Goal: Communication & Community: Answer question/provide support

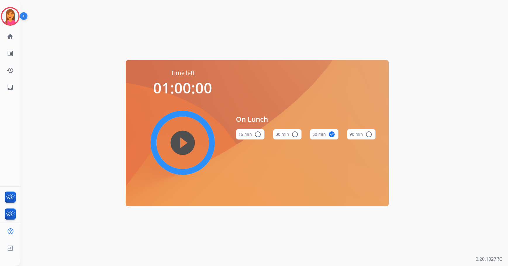
drag, startPoint x: 0, startPoint y: 0, endPoint x: 185, endPoint y: 156, distance: 241.9
click at [185, 146] on mat-icon "play_circle_filled" at bounding box center [182, 142] width 7 height 7
click at [15, 20] on img at bounding box center [10, 16] width 16 height 16
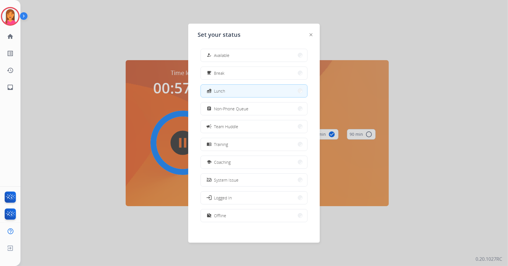
click at [131, 41] on div at bounding box center [254, 133] width 508 height 266
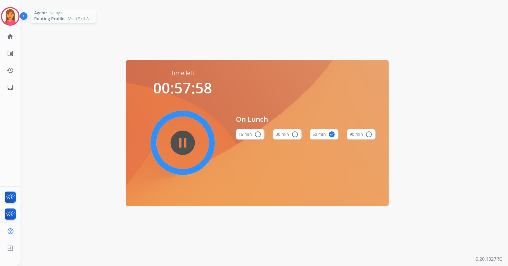
click at [17, 16] on img at bounding box center [10, 16] width 16 height 16
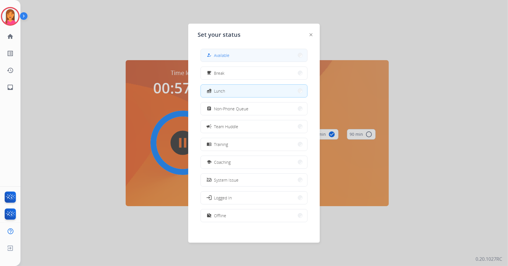
click at [256, 55] on button "how_to_reg Available" at bounding box center [254, 55] width 106 height 13
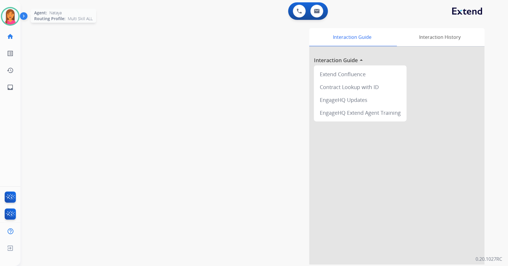
click at [11, 12] on img at bounding box center [10, 16] width 16 height 16
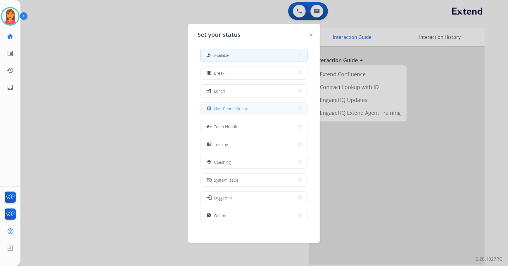
click at [213, 114] on button "assignment Non-Phone Queue" at bounding box center [254, 109] width 106 height 13
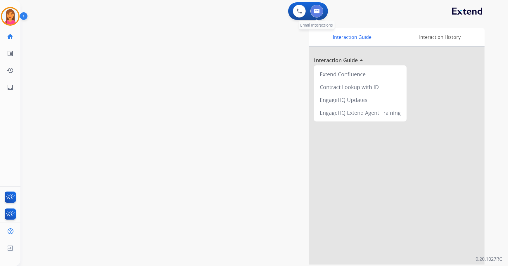
click at [313, 14] on button at bounding box center [316, 11] width 13 height 13
select select "**********"
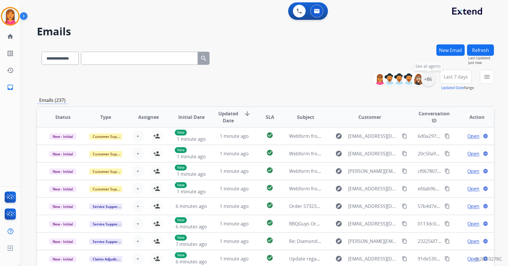
click at [426, 81] on div "+86" at bounding box center [428, 79] width 14 height 14
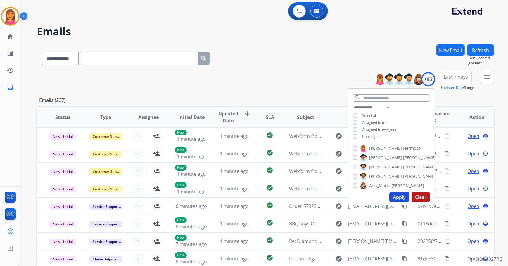
click at [377, 137] on span "Unassigned" at bounding box center [371, 136] width 19 height 5
click at [400, 197] on button "Apply" at bounding box center [399, 197] width 20 height 11
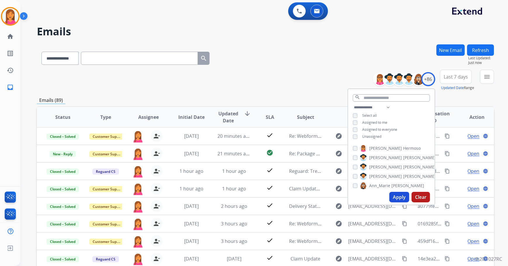
click at [296, 91] on div "**********" at bounding box center [265, 80] width 457 height 21
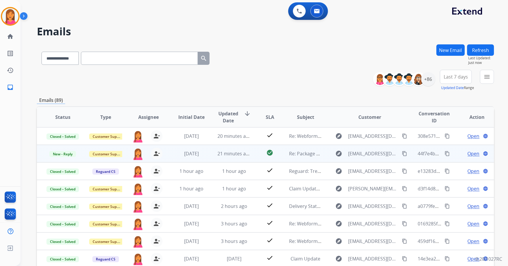
click at [258, 154] on td "check_circle" at bounding box center [265, 154] width 29 height 18
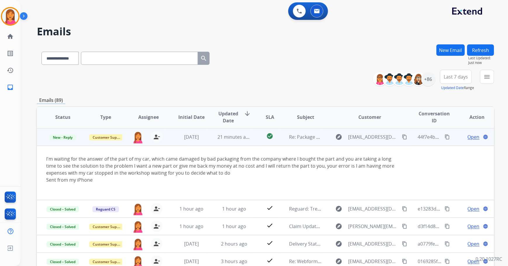
scroll to position [18, 0]
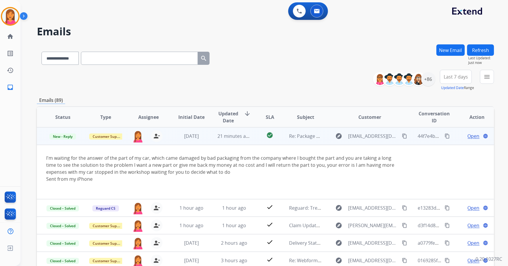
click at [473, 137] on span "Open" at bounding box center [473, 136] width 12 height 7
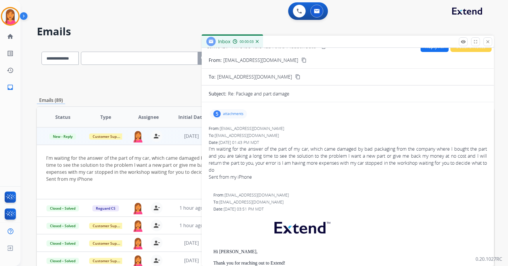
scroll to position [0, 0]
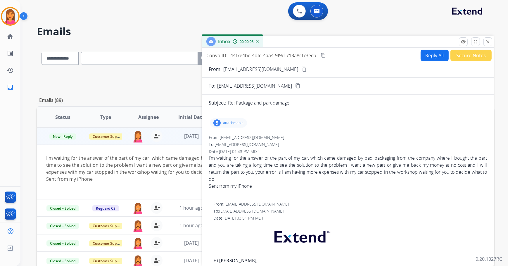
click at [223, 125] on p "attachments" at bounding box center [233, 123] width 20 height 5
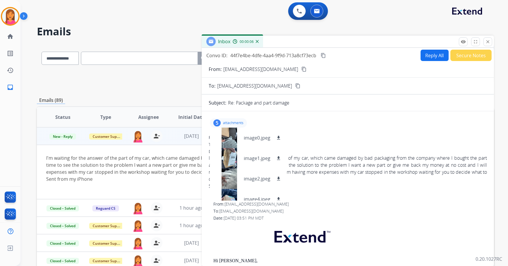
click at [228, 126] on div "5 attachments image0.jpeg download image1.jpeg download image2.jpeg download im…" at bounding box center [228, 122] width 37 height 9
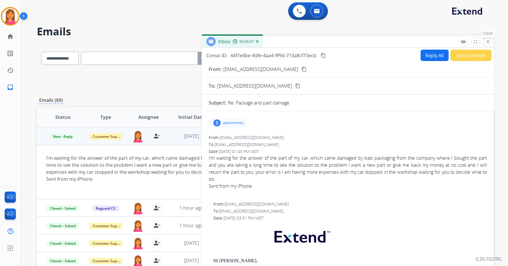
click at [487, 41] on mat-icon "close" at bounding box center [487, 41] width 5 height 5
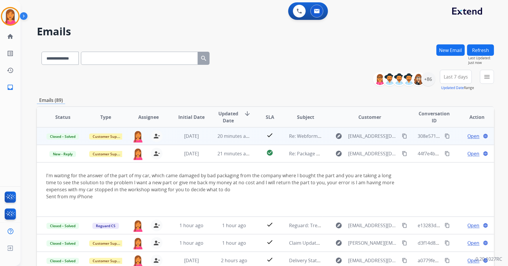
click at [240, 140] on td "20 minutes ago" at bounding box center [229, 136] width 43 height 18
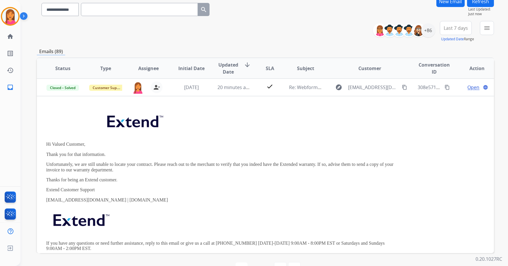
scroll to position [40, 0]
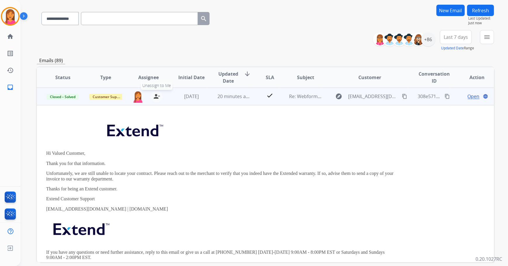
click at [155, 96] on mat-icon "person_remove" at bounding box center [156, 96] width 7 height 7
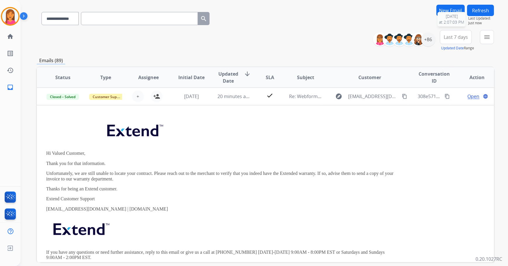
click at [473, 15] on button "Refresh" at bounding box center [480, 10] width 27 height 11
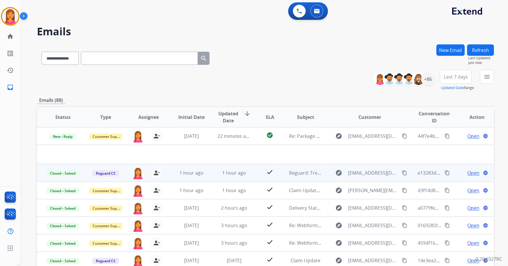
click at [247, 177] on td "1 hour ago" at bounding box center [229, 173] width 43 height 18
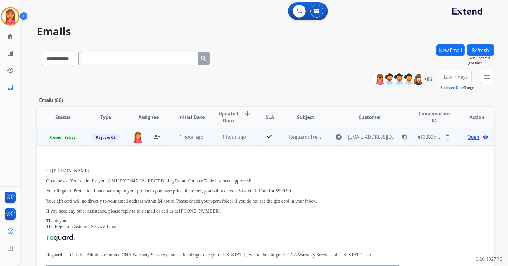
scroll to position [18, 0]
click at [156, 134] on mat-icon "person_remove" at bounding box center [156, 136] width 7 height 7
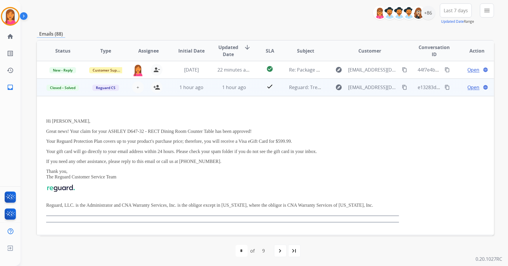
scroll to position [0, 0]
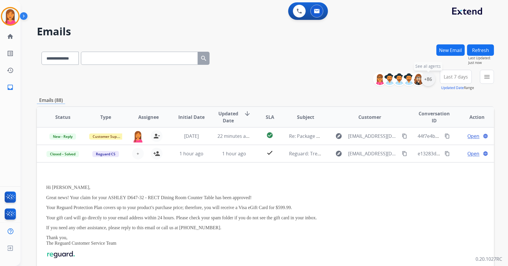
click at [430, 79] on div "+86" at bounding box center [428, 79] width 14 height 14
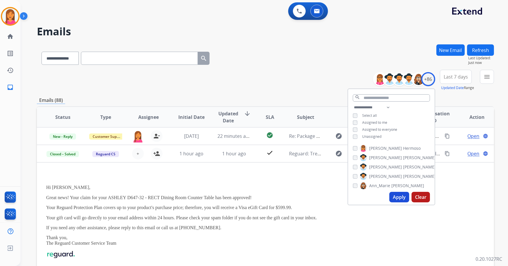
click at [362, 134] on span "Unassigned" at bounding box center [371, 136] width 19 height 5
click at [359, 137] on div "Unassigned" at bounding box center [367, 136] width 29 height 5
click at [365, 137] on span "Unassigned" at bounding box center [371, 136] width 19 height 5
click at [397, 193] on button "Apply" at bounding box center [399, 197] width 20 height 11
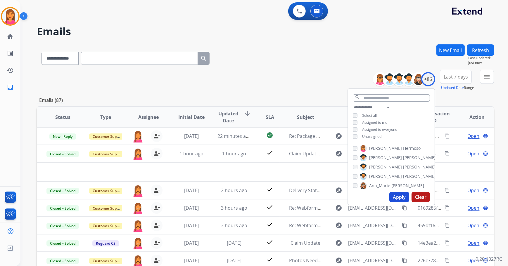
click at [480, 81] on div "menu Type Claims Adjudication Customer Support Escalation Service Support Shipp…" at bounding box center [487, 80] width 14 height 21
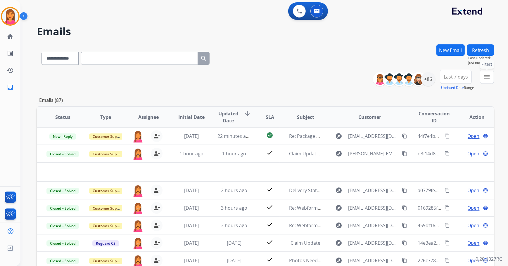
click at [482, 77] on button "menu Filters" at bounding box center [487, 77] width 14 height 14
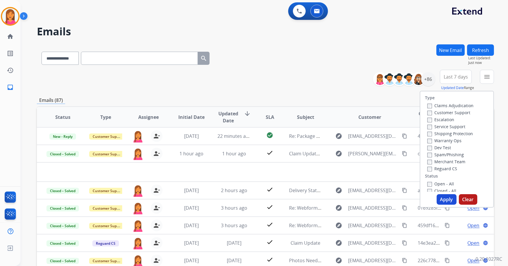
click at [434, 188] on div "Closed - All" at bounding box center [457, 190] width 61 height 7
click at [433, 190] on label "Closed - All" at bounding box center [441, 191] width 29 height 6
click at [440, 196] on button "Apply" at bounding box center [446, 199] width 20 height 11
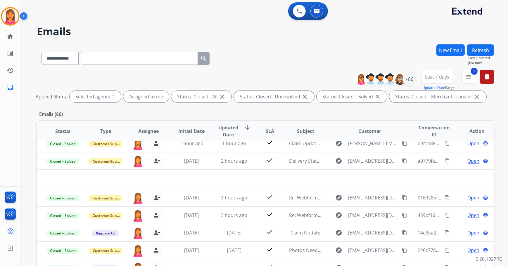
scroll to position [0, 0]
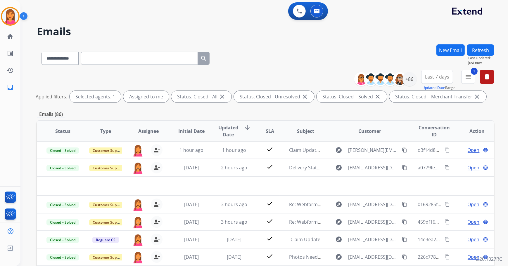
click at [432, 83] on button "Last 7 days" at bounding box center [437, 77] width 32 height 14
click at [419, 99] on div "Custom" at bounding box center [435, 98] width 32 height 9
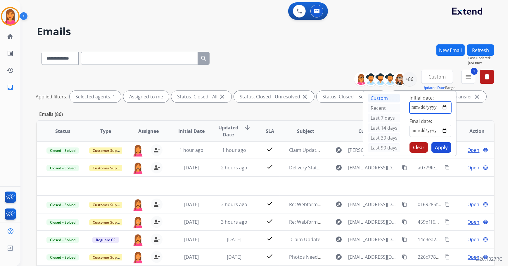
click at [409, 106] on input "date" at bounding box center [430, 107] width 42 height 12
type input "**********"
click at [410, 129] on input "date" at bounding box center [430, 131] width 42 height 12
type input "**********"
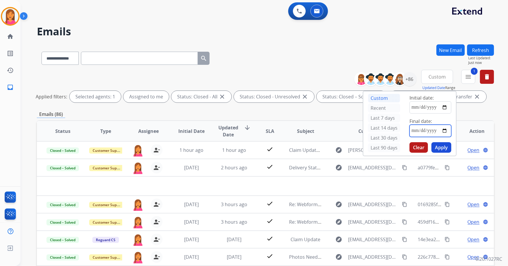
type input "**********"
click at [443, 146] on button "Apply" at bounding box center [441, 147] width 20 height 11
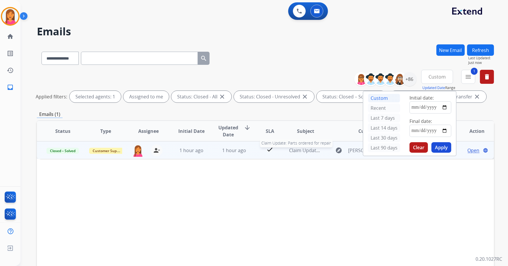
click at [303, 154] on td "Claim Update: Parts ordered for repair Claim Update: Parts ordered for repair" at bounding box center [301, 150] width 43 height 18
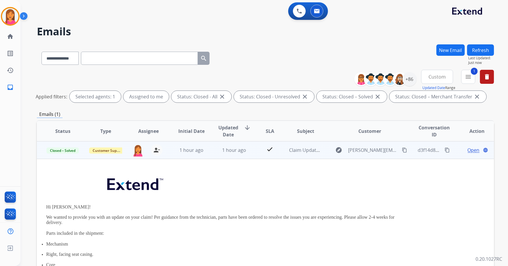
click at [303, 154] on td "Claim Update: Parts ordered for repair" at bounding box center [301, 150] width 43 height 18
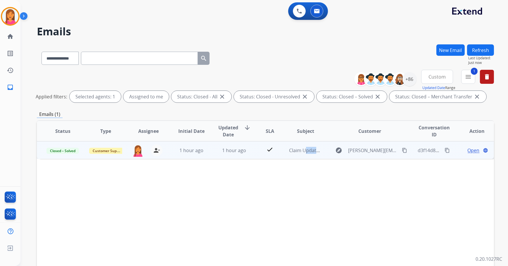
click at [303, 154] on td "Claim Update: Parts ordered for repair" at bounding box center [301, 150] width 43 height 18
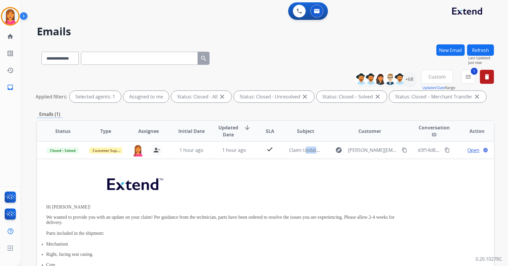
click at [486, 76] on mat-icon "delete" at bounding box center [486, 76] width 7 height 7
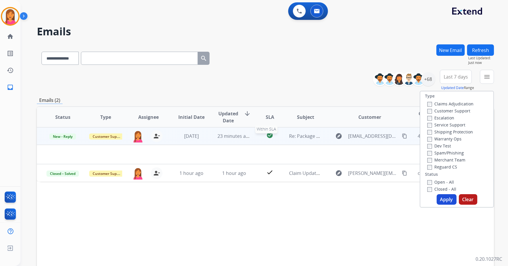
click at [260, 138] on div "check_circle" at bounding box center [269, 136] width 19 height 9
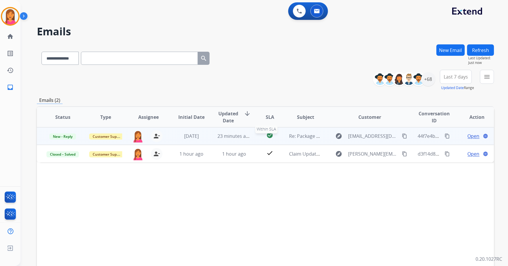
click at [260, 138] on div "check_circle" at bounding box center [269, 136] width 19 height 9
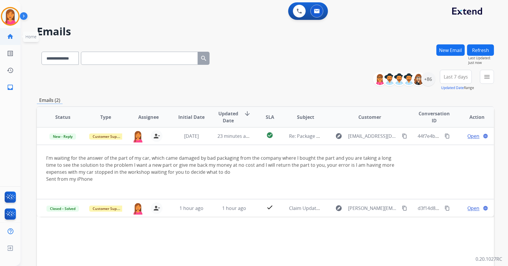
click at [14, 33] on link "home Home" at bounding box center [10, 36] width 16 height 16
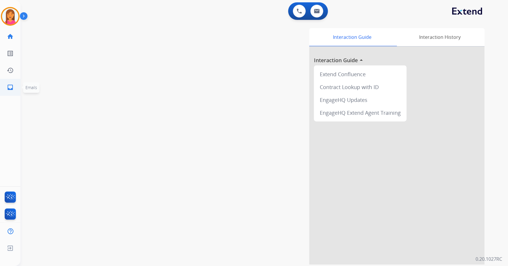
click at [6, 87] on link "inbox Emails" at bounding box center [10, 87] width 16 height 16
select select "**********"
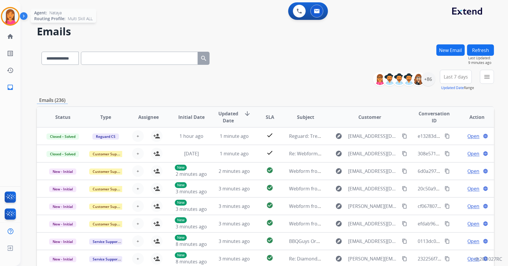
drag, startPoint x: 4, startPoint y: 20, endPoint x: 8, endPoint y: 20, distance: 4.4
click at [4, 20] on img at bounding box center [10, 16] width 16 height 16
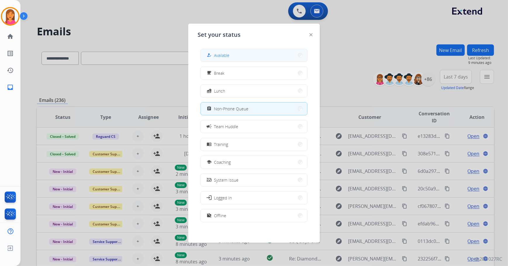
click at [221, 60] on button "how_to_reg Available" at bounding box center [254, 55] width 106 height 13
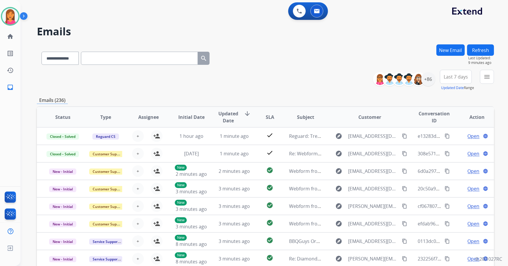
click at [471, 52] on button "Refresh" at bounding box center [480, 49] width 27 height 11
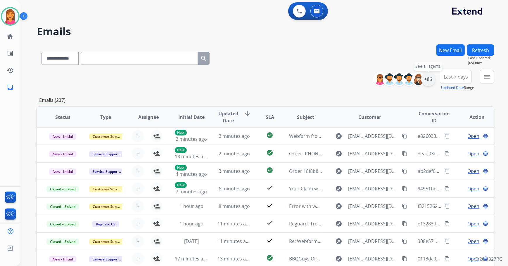
click at [426, 80] on div "+86" at bounding box center [428, 79] width 14 height 14
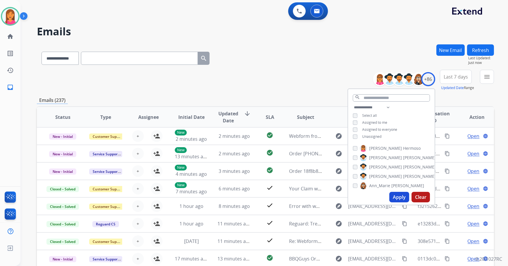
click at [398, 198] on button "Apply" at bounding box center [399, 197] width 20 height 11
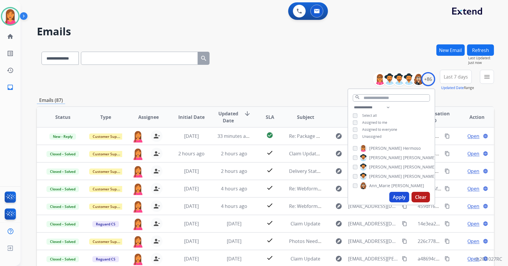
click at [308, 101] on div "Emails (87)" at bounding box center [265, 100] width 457 height 7
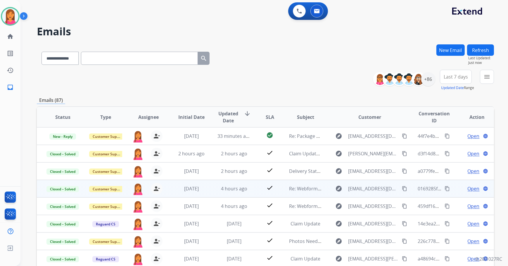
scroll to position [0, 0]
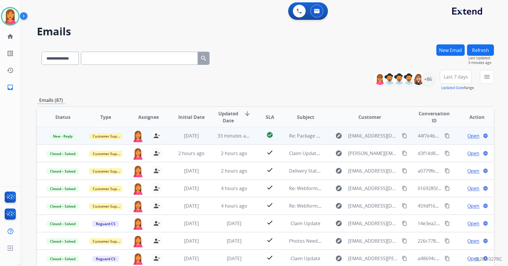
click at [257, 140] on td "check_circle" at bounding box center [265, 136] width 29 height 18
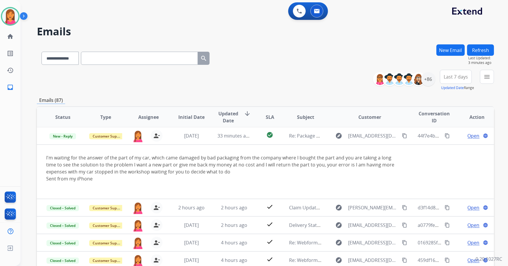
scroll to position [0, 0]
click at [485, 50] on button "Refresh" at bounding box center [480, 49] width 27 height 11
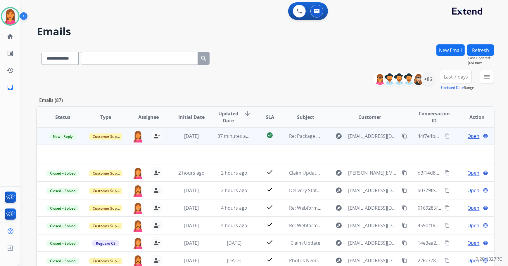
click at [326, 141] on td "explore [EMAIL_ADDRESS][DOMAIN_NAME] content_copy" at bounding box center [365, 136] width 86 height 18
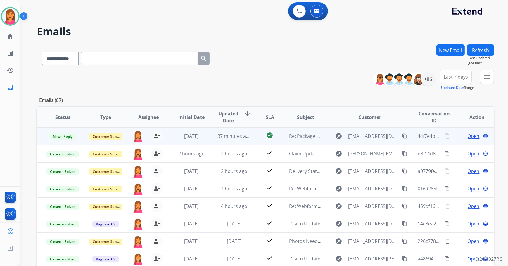
click at [326, 141] on td "explore [EMAIL_ADDRESS][DOMAIN_NAME] content_copy" at bounding box center [365, 136] width 86 height 18
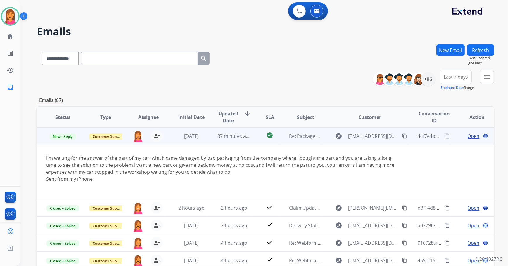
click at [471, 137] on span "Open" at bounding box center [473, 136] width 12 height 7
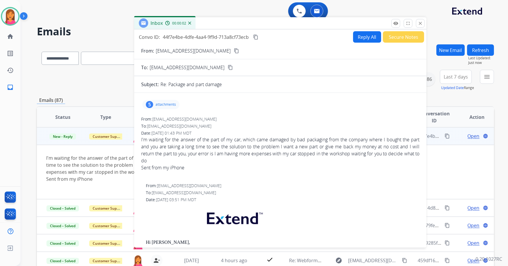
drag, startPoint x: 327, startPoint y: 46, endPoint x: 260, endPoint y: 28, distance: 69.7
click at [260, 28] on div "Inbox 00:00:02" at bounding box center [280, 23] width 292 height 12
click at [234, 49] on mat-icon "content_copy" at bounding box center [236, 50] width 5 height 5
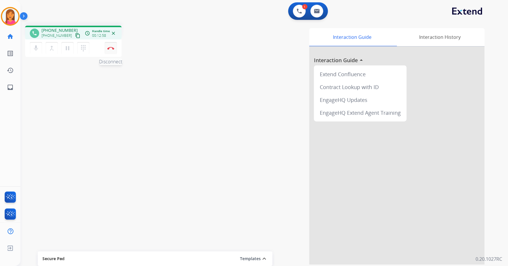
click at [114, 48] on img at bounding box center [110, 48] width 7 height 3
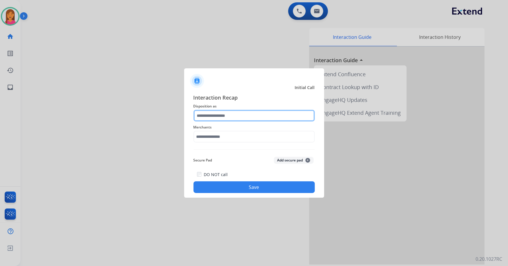
click at [234, 113] on input "text" at bounding box center [253, 116] width 121 height 12
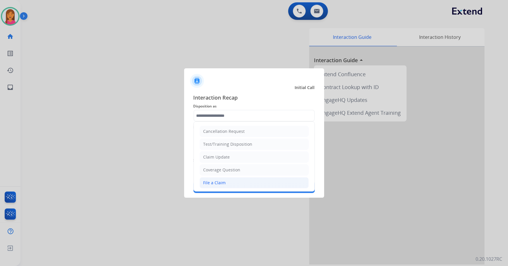
click at [222, 182] on div "File a Claim" at bounding box center [214, 183] width 22 height 6
type input "**********"
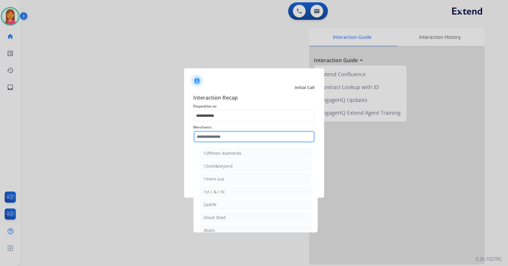
click at [211, 140] on input "text" at bounding box center [253, 137] width 121 height 12
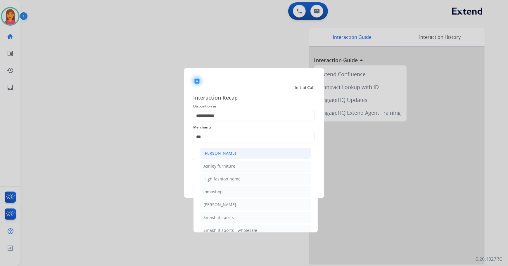
click at [214, 150] on li "[PERSON_NAME]" at bounding box center [255, 153] width 111 height 11
type input "**********"
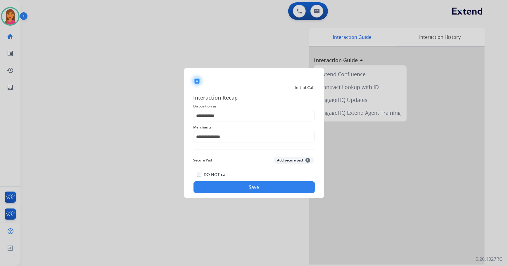
click at [220, 183] on button "Save" at bounding box center [253, 187] width 121 height 12
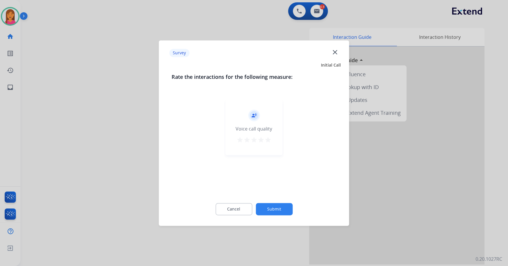
click at [264, 137] on mat-icon "star" at bounding box center [267, 139] width 7 height 7
click at [278, 203] on button "Submit" at bounding box center [274, 209] width 37 height 12
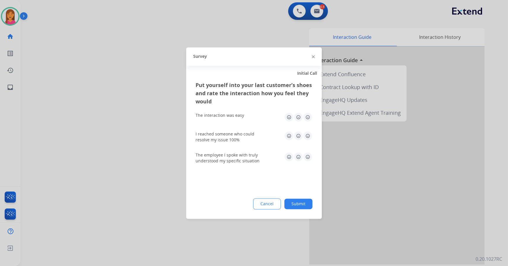
click at [307, 114] on img at bounding box center [307, 116] width 9 height 9
click at [309, 139] on img at bounding box center [307, 135] width 9 height 9
click at [308, 157] on img at bounding box center [307, 156] width 9 height 9
click at [301, 203] on button "Submit" at bounding box center [298, 204] width 28 height 11
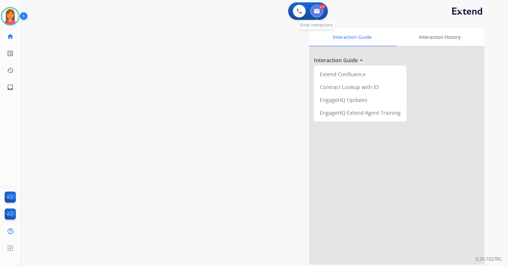
click at [317, 15] on button at bounding box center [316, 11] width 13 height 13
select select "**********"
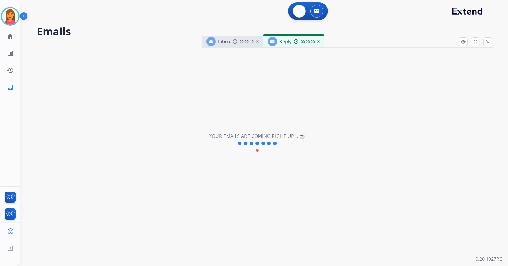
select select "**********"
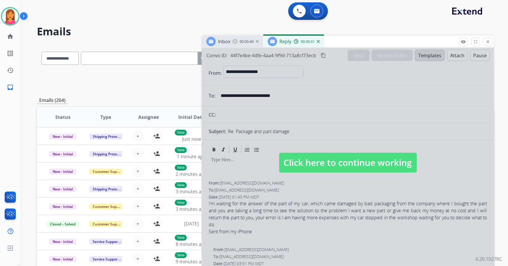
click at [355, 155] on span "Click here to continue working" at bounding box center [348, 163] width 138 height 20
select select
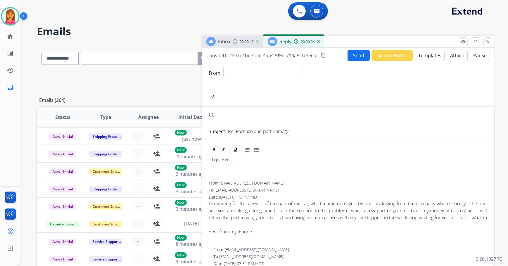
click at [486, 41] on mat-icon "close" at bounding box center [487, 41] width 5 height 5
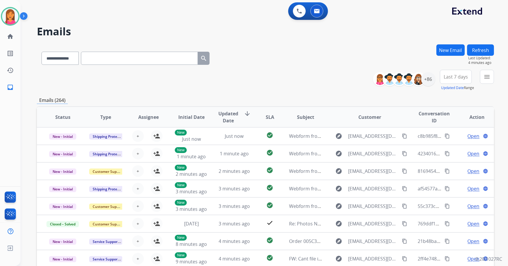
click at [440, 54] on button "New Email" at bounding box center [450, 49] width 28 height 11
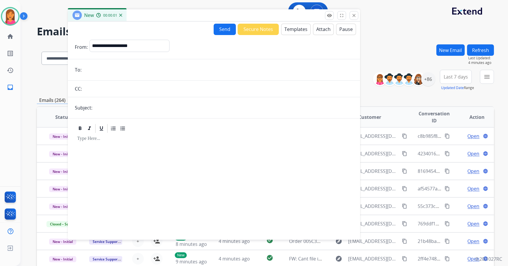
drag, startPoint x: 447, startPoint y: 43, endPoint x: 334, endPoint y: 25, distance: 115.0
click at [334, 22] on div "New 00:00:01" at bounding box center [214, 15] width 292 height 12
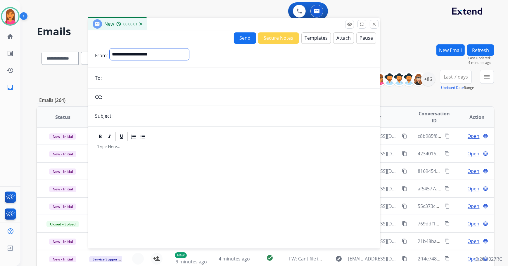
click at [189, 51] on select "**********" at bounding box center [149, 54] width 79 height 12
select select "**********"
click at [110, 48] on select "**********" at bounding box center [149, 54] width 79 height 12
click at [128, 73] on input "email" at bounding box center [238, 79] width 270 height 12
paste input "**********"
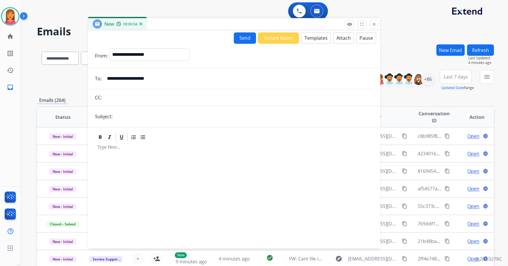
type input "**********"
click at [130, 118] on input "text" at bounding box center [243, 117] width 259 height 12
click at [137, 117] on input "**********" at bounding box center [243, 117] width 259 height 12
type input "**********"
click at [318, 37] on button "Templates" at bounding box center [316, 37] width 30 height 11
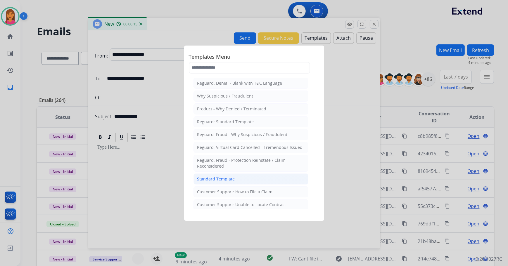
click at [228, 178] on div "Standard Template" at bounding box center [216, 179] width 38 height 6
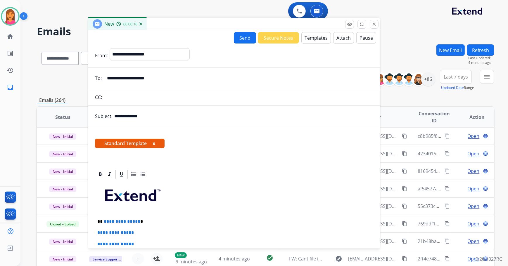
click at [154, 143] on button "x" at bounding box center [153, 143] width 3 height 7
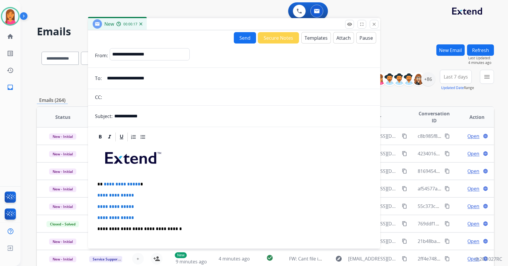
click at [144, 182] on p "**********" at bounding box center [231, 184] width 269 height 5
drag, startPoint x: 139, startPoint y: 216, endPoint x: 92, endPoint y: 190, distance: 54.0
click at [92, 190] on div "**********" at bounding box center [234, 237] width 292 height 210
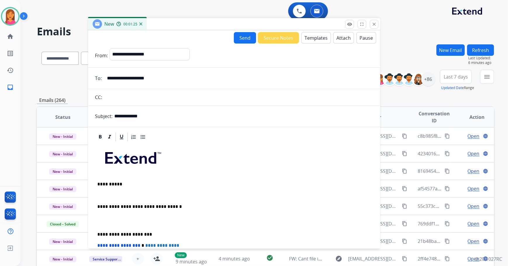
click at [98, 198] on div "**********" at bounding box center [234, 231] width 278 height 178
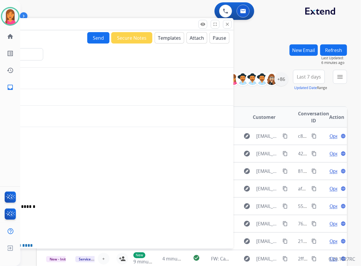
drag, startPoint x: 98, startPoint y: 196, endPoint x: 355, endPoint y: 70, distance: 285.8
click at [99, 195] on p at bounding box center [87, 195] width 273 height 5
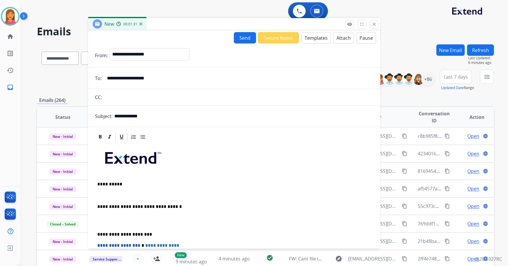
click at [99, 192] on div "**********" at bounding box center [234, 231] width 278 height 178
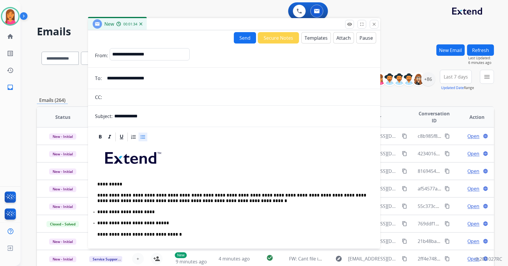
click at [161, 195] on p "**********" at bounding box center [231, 198] width 269 height 11
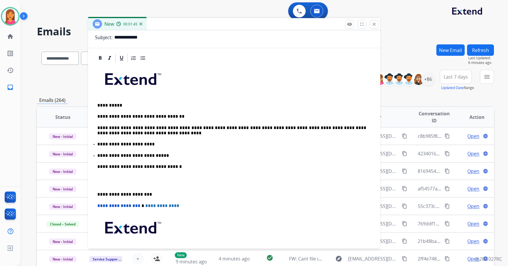
scroll to position [79, 0]
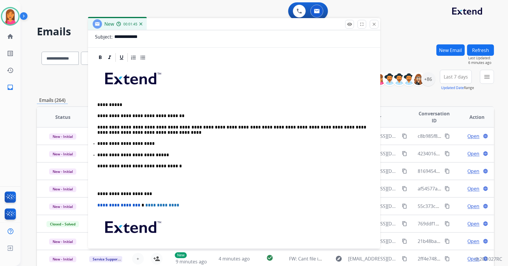
click at [98, 192] on p "**********" at bounding box center [231, 193] width 269 height 5
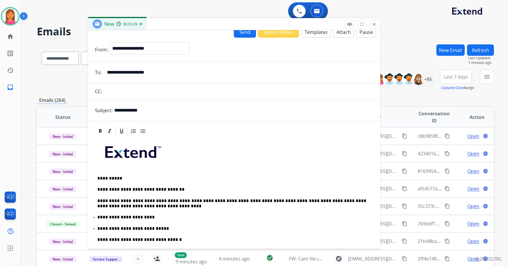
scroll to position [0, 0]
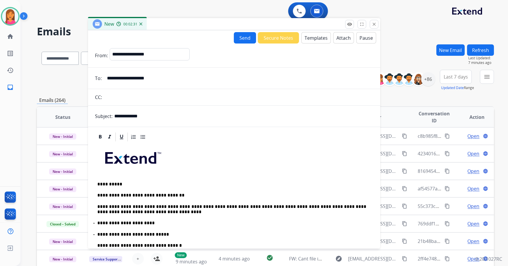
click at [235, 37] on button "Send" at bounding box center [245, 37] width 22 height 11
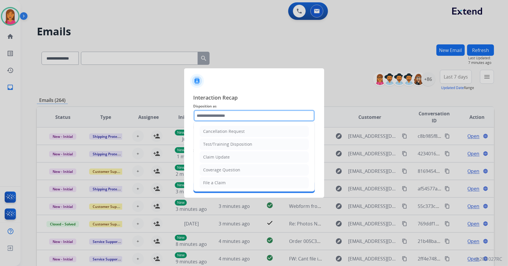
click at [210, 116] on input "text" at bounding box center [253, 116] width 121 height 12
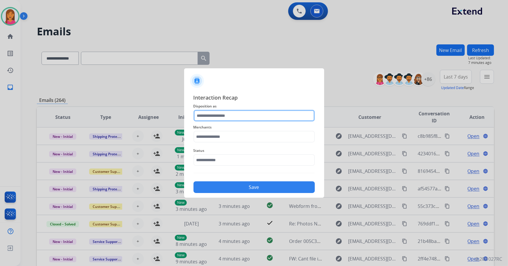
click at [239, 113] on input "text" at bounding box center [253, 116] width 121 height 12
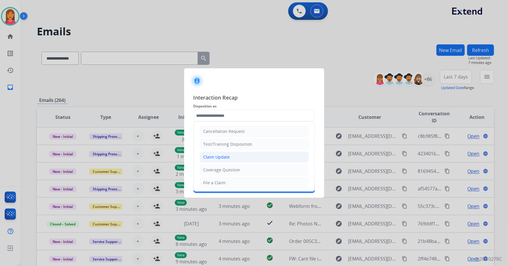
click at [211, 159] on div "Claim Update" at bounding box center [216, 157] width 27 height 6
type input "**********"
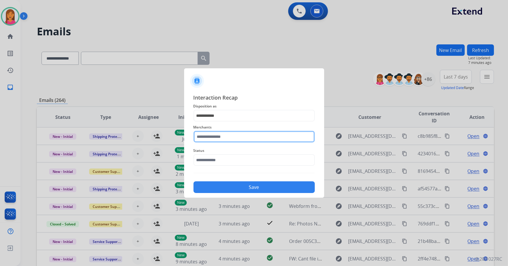
click at [209, 135] on input "text" at bounding box center [253, 137] width 121 height 12
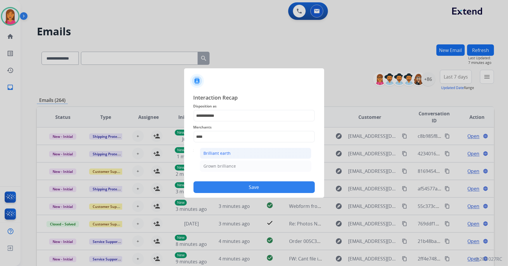
click at [216, 155] on div "Brilliant earth" at bounding box center [217, 153] width 27 height 6
type input "**********"
click at [217, 159] on input "text" at bounding box center [253, 160] width 121 height 12
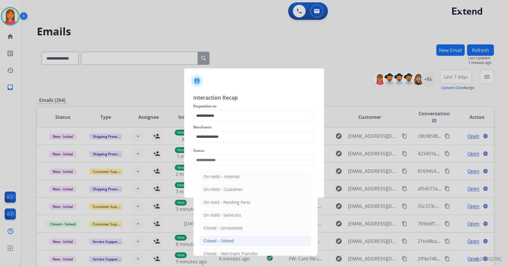
click at [236, 239] on li "Closed – Solved" at bounding box center [255, 240] width 111 height 11
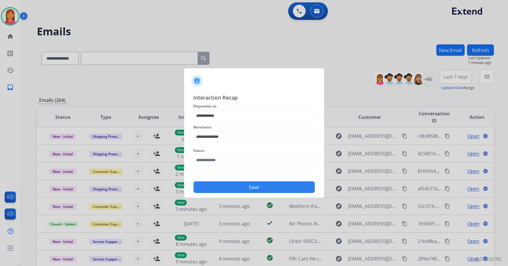
type input "**********"
click at [223, 187] on button "Save" at bounding box center [253, 187] width 121 height 12
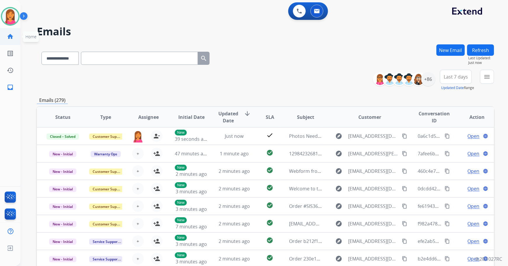
click at [9, 39] on mat-icon "home" at bounding box center [10, 36] width 7 height 7
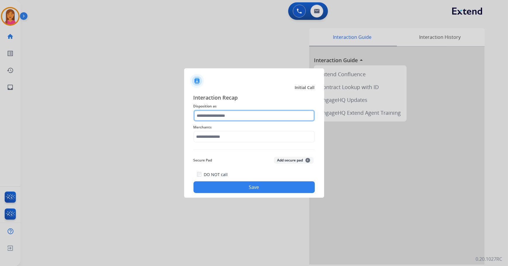
click at [252, 119] on input "text" at bounding box center [253, 116] width 121 height 12
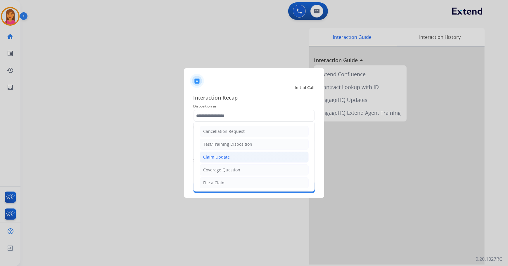
click at [229, 160] on li "Claim Update" at bounding box center [253, 157] width 109 height 11
type input "**********"
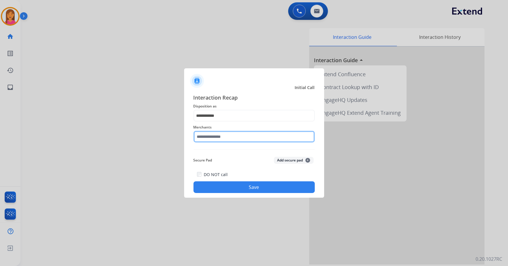
click at [226, 138] on input "text" at bounding box center [253, 137] width 121 height 12
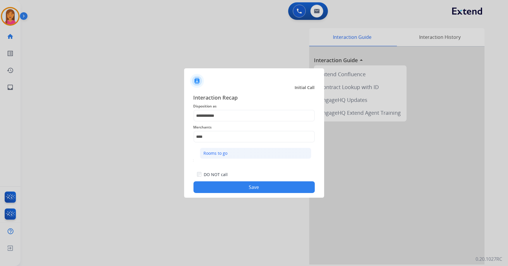
click at [225, 154] on div "Rooms to go" at bounding box center [216, 153] width 24 height 6
type input "**********"
click at [238, 188] on button "Save" at bounding box center [253, 187] width 121 height 12
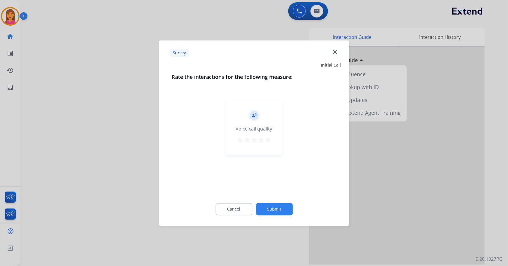
click at [269, 140] on mat-icon "star" at bounding box center [267, 139] width 7 height 7
click at [271, 206] on button "Submit" at bounding box center [274, 209] width 37 height 12
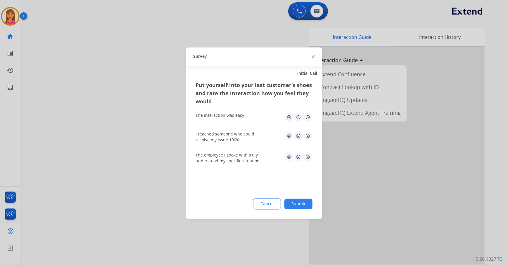
click at [306, 115] on img at bounding box center [307, 116] width 9 height 9
click at [307, 136] on img at bounding box center [307, 135] width 9 height 9
click at [308, 155] on img at bounding box center [307, 156] width 9 height 9
click at [296, 210] on div "Put yourself into your last customer’s shoes and rate the interaction how you f…" at bounding box center [254, 150] width 136 height 138
click at [295, 205] on button "Submit" at bounding box center [298, 204] width 28 height 11
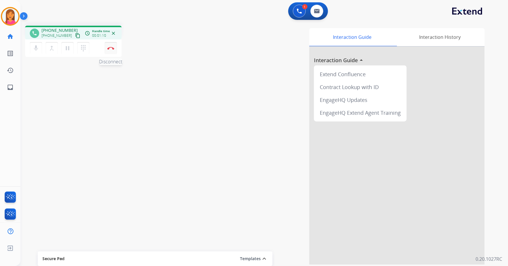
click at [115, 45] on button "Disconnect" at bounding box center [111, 48] width 12 height 12
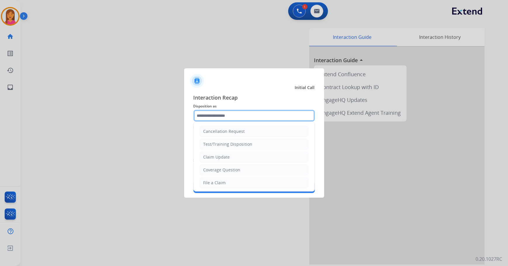
click at [213, 115] on input "text" at bounding box center [253, 116] width 121 height 12
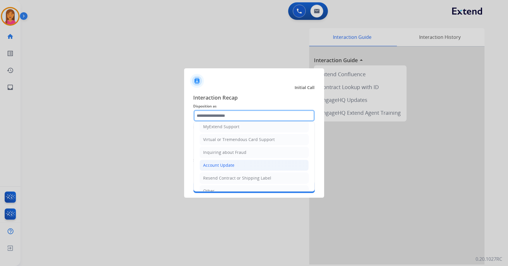
scroll to position [79, 0]
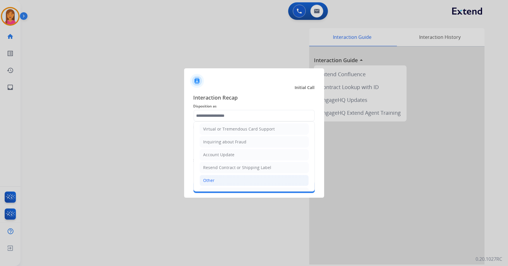
click at [204, 178] on div "Other" at bounding box center [208, 181] width 11 height 6
type input "*****"
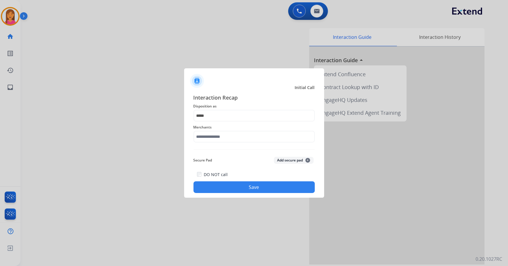
click at [216, 130] on span "Merchants" at bounding box center [253, 127] width 121 height 7
click at [212, 142] on input "text" at bounding box center [253, 137] width 121 height 12
click at [216, 150] on div "Not found" at bounding box center [214, 153] width 20 height 6
type input "*********"
click at [235, 184] on button "Save" at bounding box center [253, 187] width 121 height 12
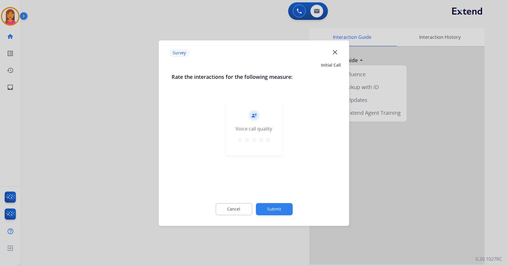
drag, startPoint x: 266, startPoint y: 138, endPoint x: 270, endPoint y: 153, distance: 15.6
click at [267, 138] on mat-icon "star" at bounding box center [267, 139] width 7 height 7
click at [272, 211] on button "Submit" at bounding box center [274, 209] width 37 height 12
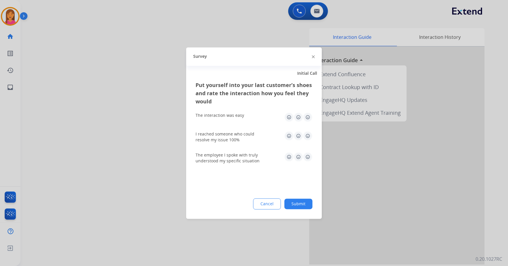
click at [308, 118] on img at bounding box center [307, 116] width 9 height 9
click at [306, 133] on img at bounding box center [307, 135] width 9 height 9
click at [308, 158] on img at bounding box center [307, 156] width 9 height 9
click at [305, 201] on button "Submit" at bounding box center [298, 204] width 28 height 11
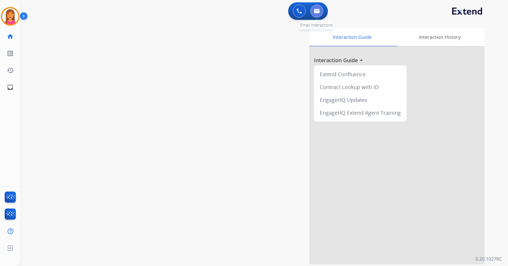
click at [317, 10] on img at bounding box center [317, 11] width 6 height 5
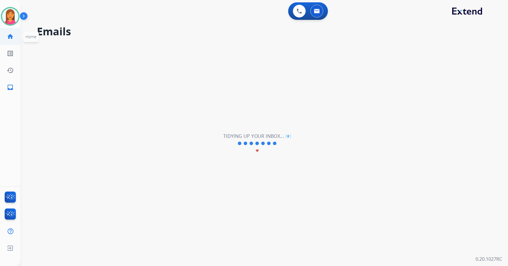
click at [5, 38] on link "home Home" at bounding box center [10, 36] width 16 height 16
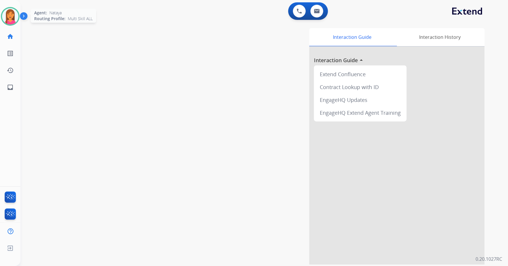
click at [2, 18] on div at bounding box center [10, 16] width 19 height 19
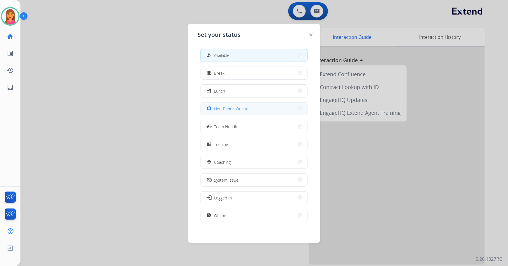
click at [260, 107] on button "assignment Non-Phone Queue" at bounding box center [254, 109] width 106 height 13
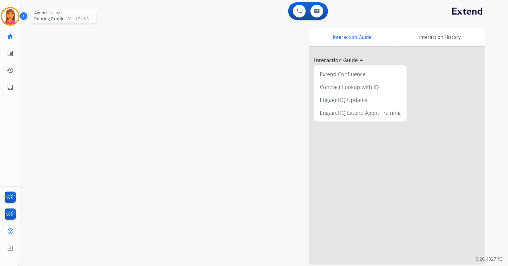
click at [15, 20] on img at bounding box center [10, 16] width 16 height 16
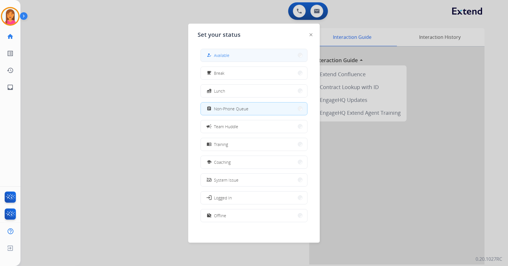
click at [226, 58] on span "Available" at bounding box center [221, 55] width 15 height 6
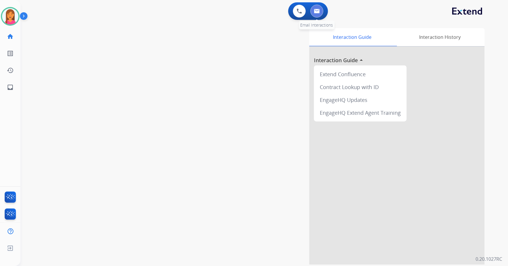
click at [315, 11] on img at bounding box center [317, 11] width 6 height 5
select select "**********"
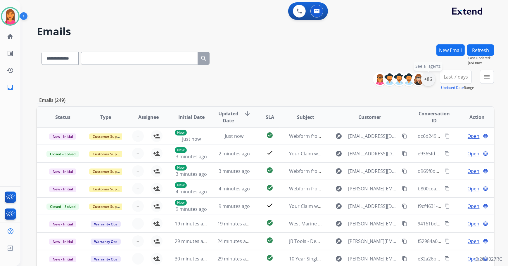
click at [426, 82] on div "+86" at bounding box center [428, 79] width 14 height 14
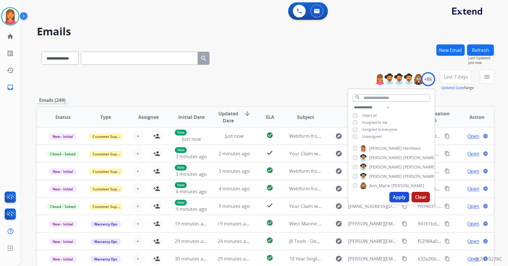
click at [372, 137] on span "Unassigned" at bounding box center [371, 136] width 19 height 5
click at [398, 200] on button "Apply" at bounding box center [399, 197] width 20 height 11
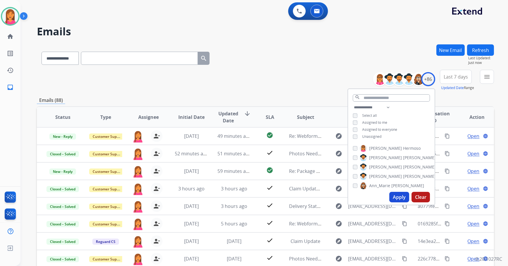
click at [276, 93] on div "**********" at bounding box center [265, 188] width 457 height 288
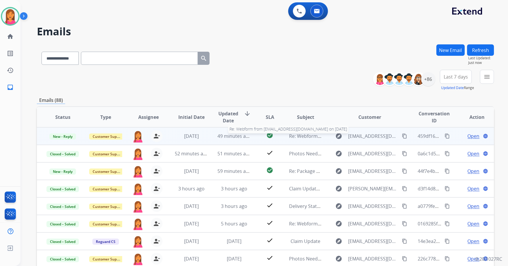
click at [313, 139] on div "Re: Webform from [EMAIL_ADDRESS][DOMAIN_NAME] on [DATE]" at bounding box center [305, 136] width 33 height 7
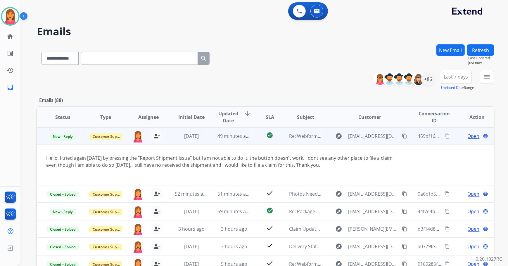
click at [467, 137] on span "Open" at bounding box center [473, 136] width 12 height 7
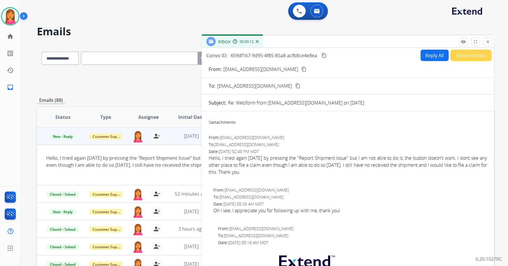
click at [165, 70] on div "**********" at bounding box center [265, 80] width 457 height 21
click at [486, 41] on mat-icon "close" at bounding box center [487, 41] width 5 height 5
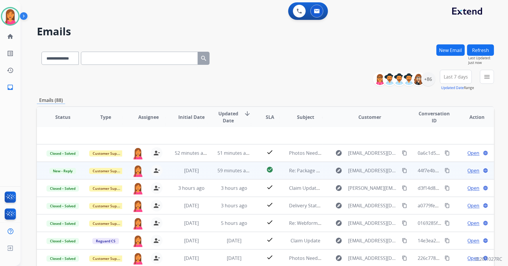
click at [286, 173] on td "Re: Package and part damage" at bounding box center [301, 171] width 43 height 18
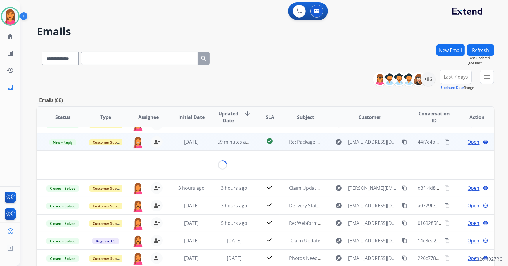
scroll to position [35, 0]
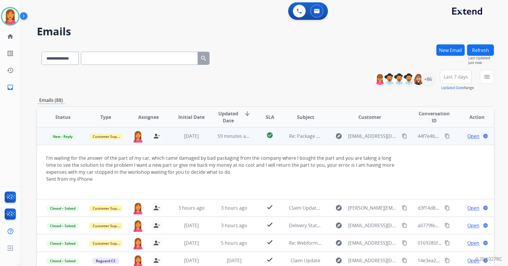
click at [470, 135] on span "Open" at bounding box center [473, 136] width 12 height 7
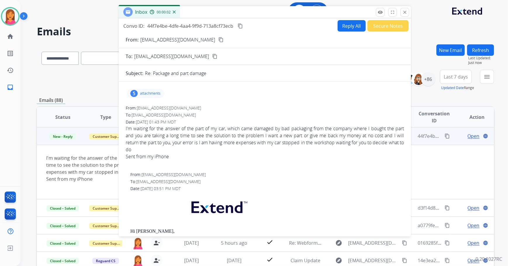
drag, startPoint x: 330, startPoint y: 44, endPoint x: 247, endPoint y: 15, distance: 87.9
click at [247, 15] on div "Inbox 00:00:02" at bounding box center [265, 12] width 292 height 12
click at [218, 37] on mat-icon "content_copy" at bounding box center [220, 39] width 5 height 5
click at [353, 25] on button "Reply All" at bounding box center [351, 25] width 28 height 11
select select "**********"
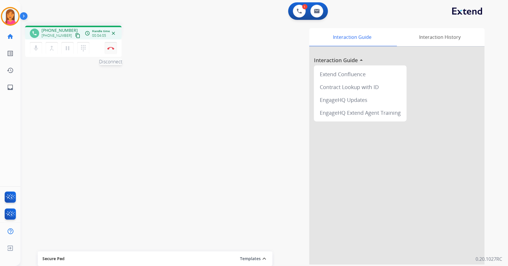
click at [107, 49] on img at bounding box center [110, 48] width 7 height 3
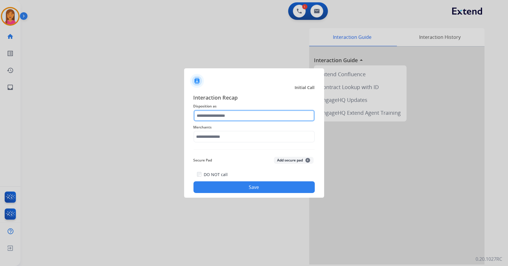
click at [242, 117] on input "text" at bounding box center [253, 116] width 121 height 12
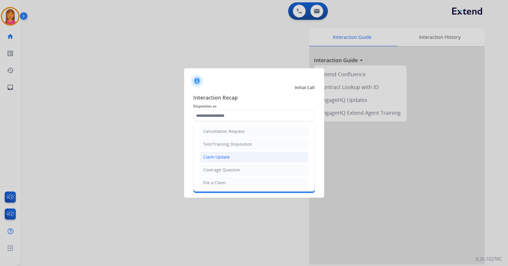
click at [232, 157] on li "Claim Update" at bounding box center [253, 157] width 109 height 11
type input "**********"
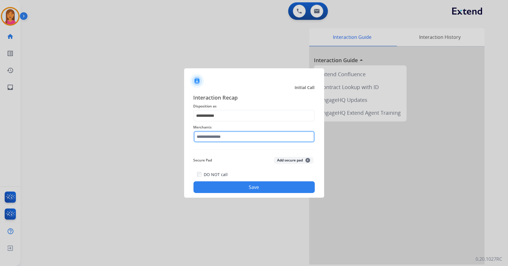
click at [208, 139] on input "text" at bounding box center [253, 137] width 121 height 12
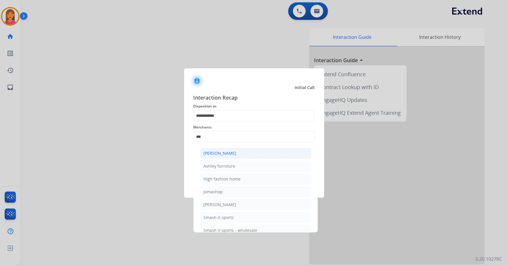
click at [245, 153] on li "[PERSON_NAME]" at bounding box center [255, 153] width 111 height 11
type input "**********"
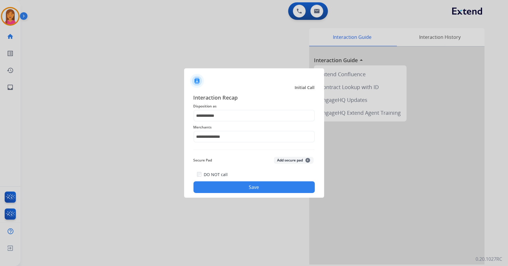
click at [227, 189] on button "Save" at bounding box center [253, 187] width 121 height 12
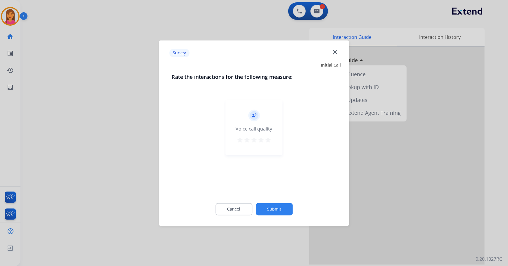
click at [267, 139] on mat-icon "star" at bounding box center [267, 139] width 7 height 7
click at [272, 208] on button "Submit" at bounding box center [274, 209] width 37 height 12
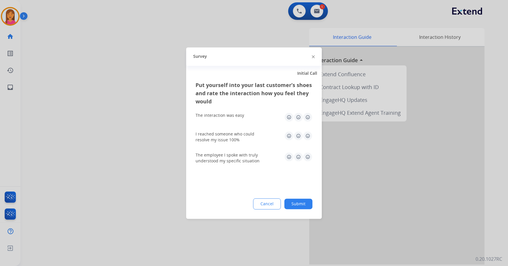
click at [309, 118] on img at bounding box center [307, 116] width 9 height 9
click at [309, 134] on img at bounding box center [307, 135] width 9 height 9
click at [310, 157] on img at bounding box center [307, 156] width 9 height 9
click at [298, 201] on button "Submit" at bounding box center [298, 204] width 28 height 11
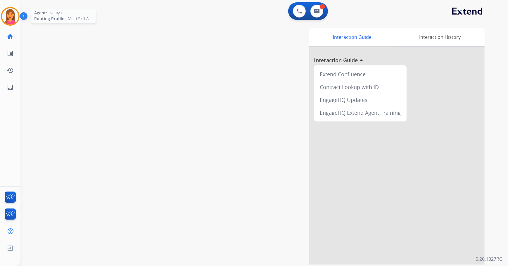
click at [12, 17] on img at bounding box center [10, 16] width 16 height 16
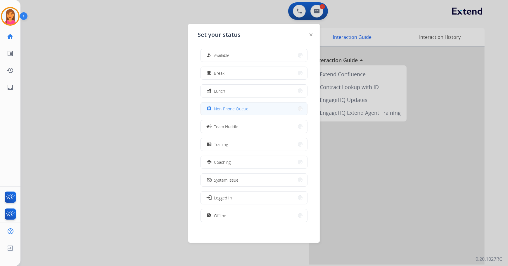
click at [206, 108] on button "assignment Non-Phone Queue" at bounding box center [254, 109] width 106 height 13
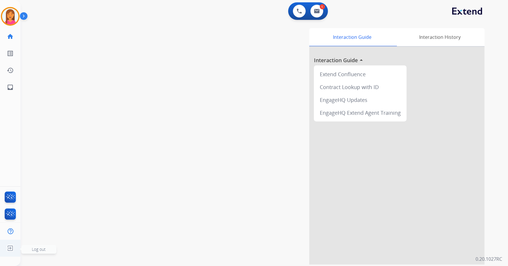
click at [14, 250] on img at bounding box center [10, 248] width 11 height 11
